Goal: Task Accomplishment & Management: Use online tool/utility

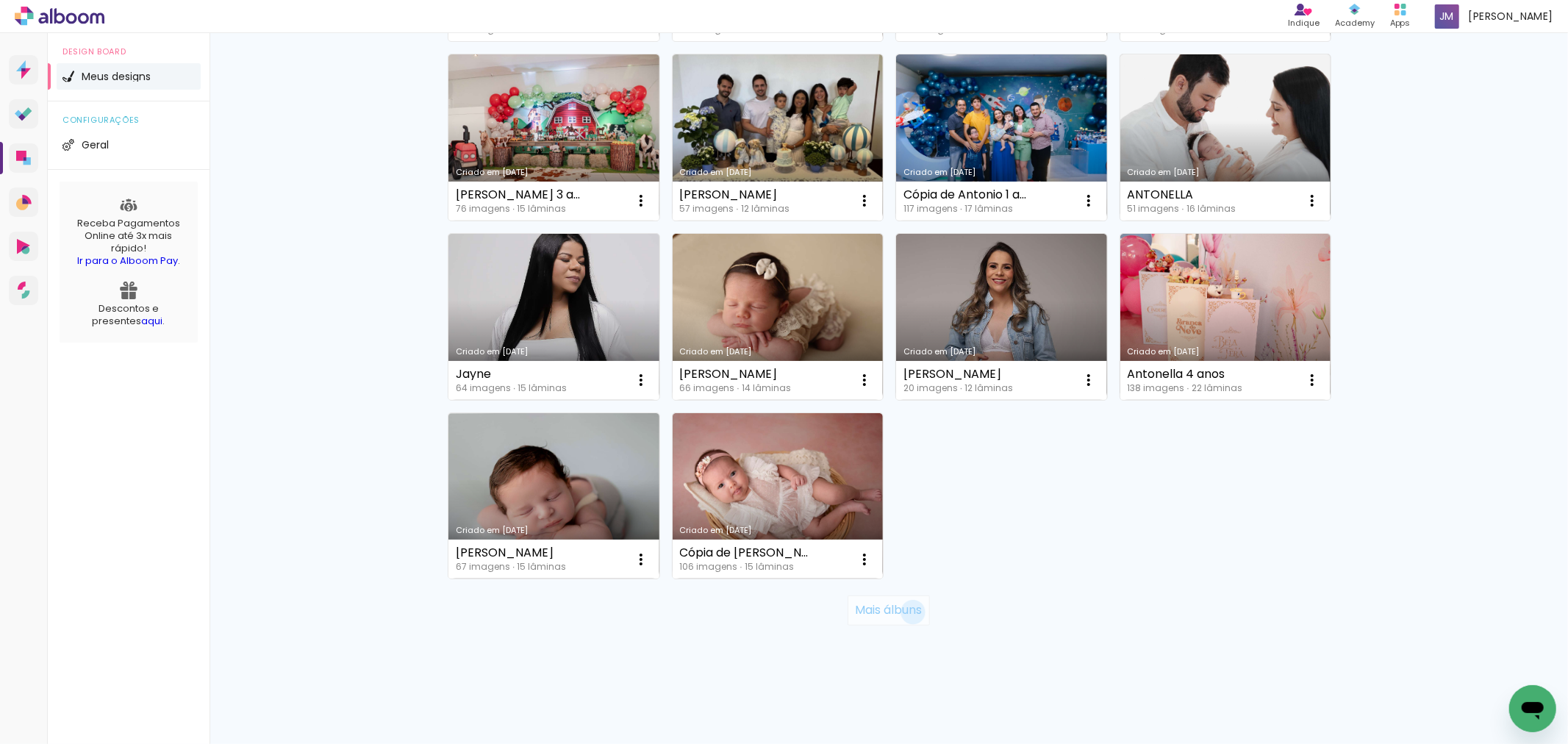
click at [0, 0] on slot "Mais álbuns" at bounding box center [0, 0] width 0 height 0
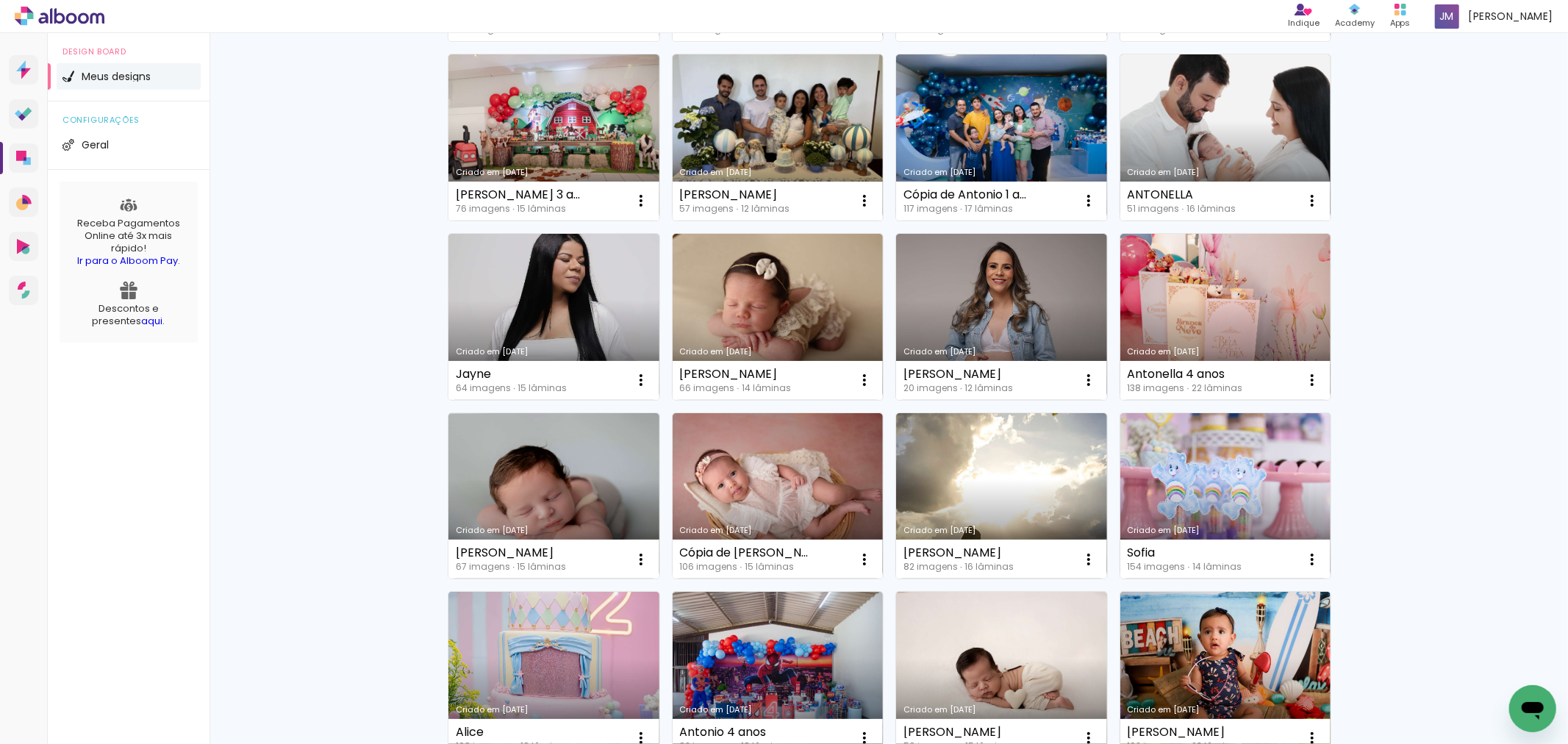
click at [1267, 475] on link "Criado em [DATE]" at bounding box center [1225, 495] width 211 height 166
